Goal: Find specific page/section: Find specific page/section

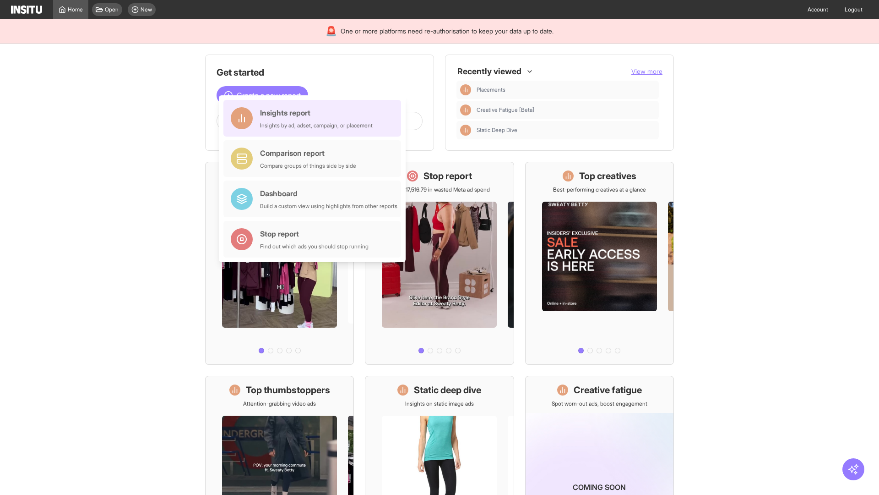
click at [315, 118] on div "Insights report Insights by ad, adset, campaign, or placement" at bounding box center [316, 118] width 113 height 22
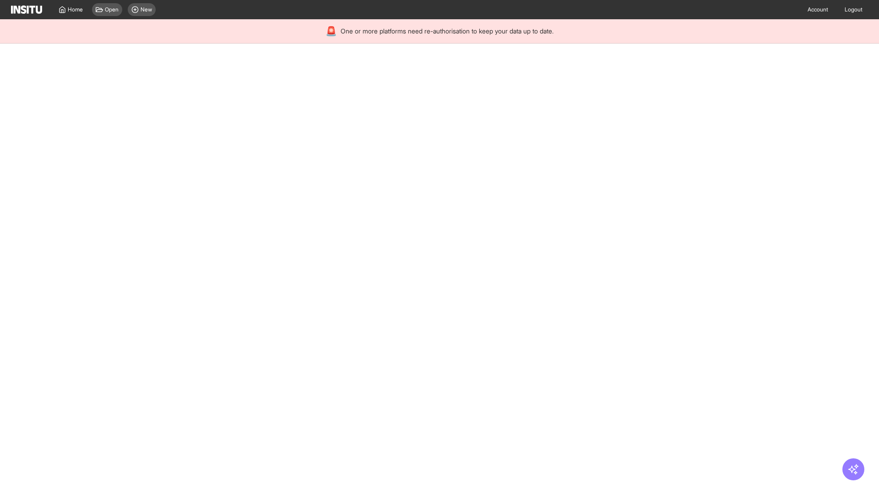
select select "**"
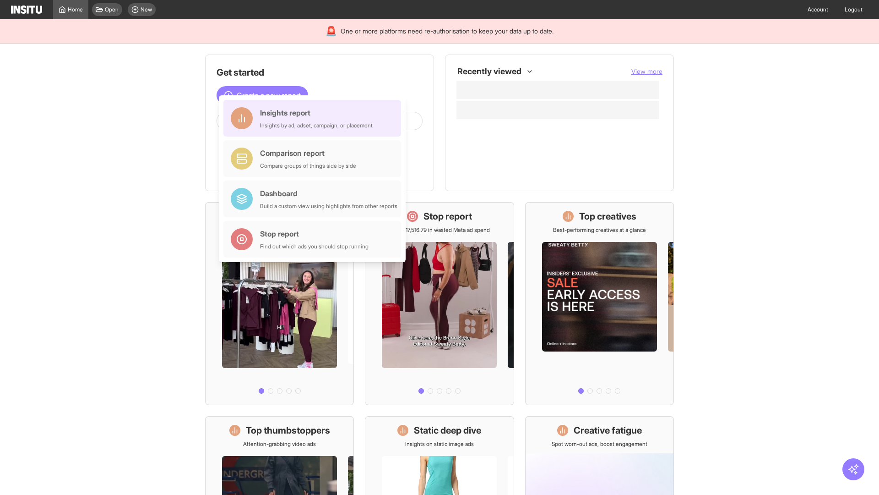
click at [315, 118] on div "Insights report Insights by ad, adset, campaign, or placement" at bounding box center [316, 118] width 113 height 22
